Goal: Task Accomplishment & Management: Use online tool/utility

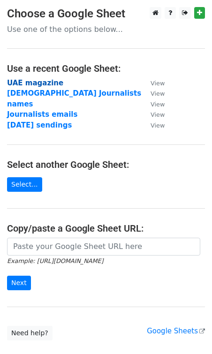
click at [46, 80] on strong "UAE magazine" at bounding box center [35, 83] width 56 height 8
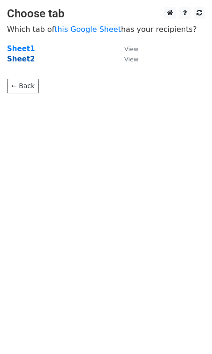
click at [22, 62] on strong "Sheet2" at bounding box center [21, 59] width 28 height 8
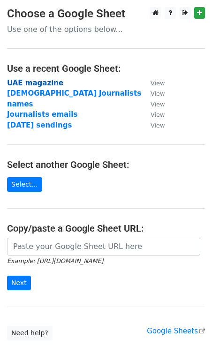
click at [38, 84] on strong "UAE magazine" at bounding box center [35, 83] width 56 height 8
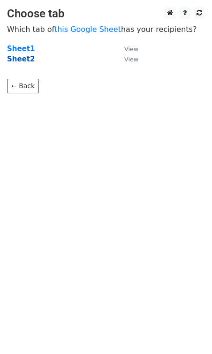
click at [25, 59] on strong "Sheet2" at bounding box center [21, 59] width 28 height 8
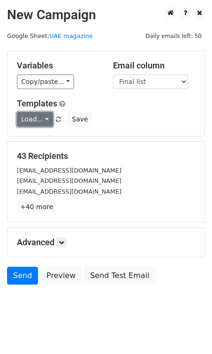
click at [46, 120] on link "Load..." at bounding box center [35, 119] width 36 height 15
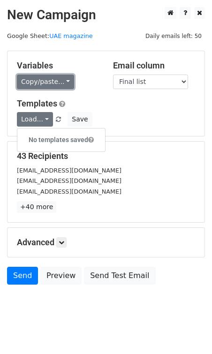
click at [68, 82] on link "Copy/paste..." at bounding box center [45, 82] width 57 height 15
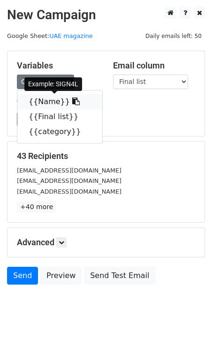
click at [49, 102] on link "{{Name}}" at bounding box center [59, 101] width 85 height 15
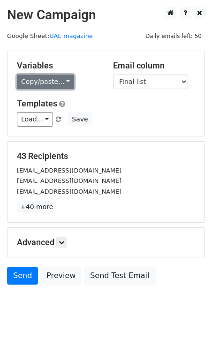
click at [60, 79] on link "Copy/paste..." at bounding box center [45, 82] width 57 height 15
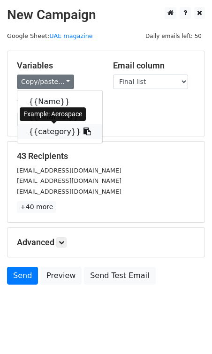
click at [50, 131] on link "{{category}}" at bounding box center [59, 131] width 85 height 15
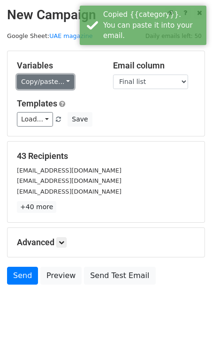
click at [64, 84] on link "Copy/paste..." at bounding box center [45, 82] width 57 height 15
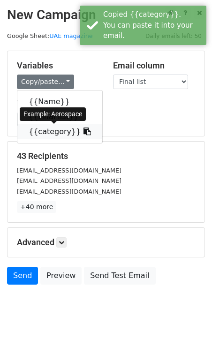
click at [84, 132] on icon at bounding box center [88, 132] width 8 height 8
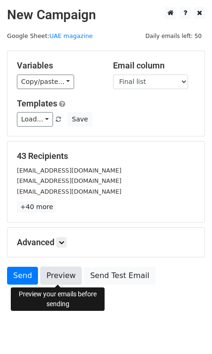
click at [61, 276] on link "Preview" at bounding box center [60, 276] width 41 height 18
click at [81, 338] on html "New Campaign Daily emails left: 50 Google Sheet: UAE magazine Variables Copy/pa…" at bounding box center [106, 182] width 212 height 365
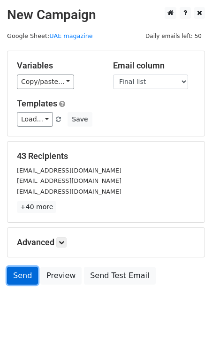
click at [20, 279] on link "Send" at bounding box center [22, 276] width 31 height 18
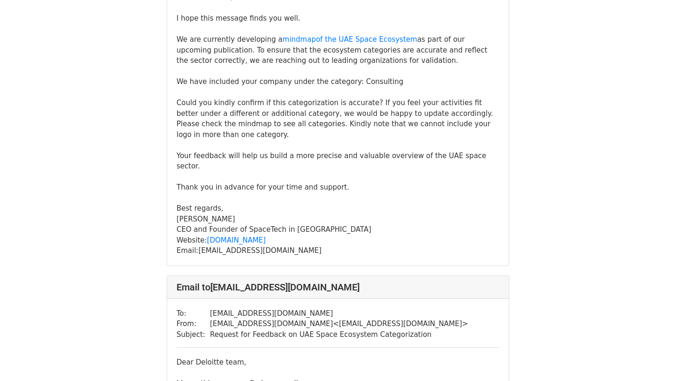
scroll to position [1816, 0]
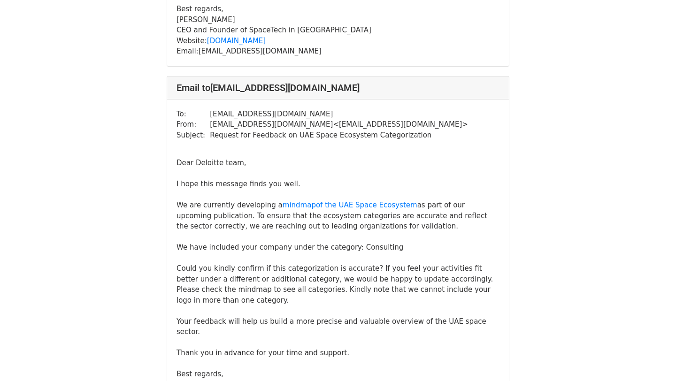
copy div "Deloitte"
